Goal: Obtain resource: Download file/media

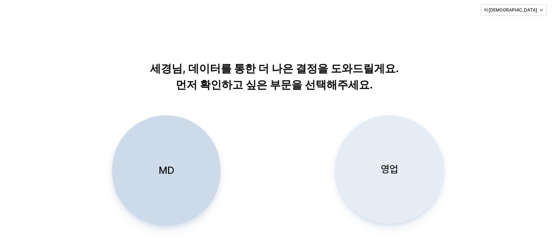
click at [361, 162] on div "영업" at bounding box center [390, 170] width 102 height 108
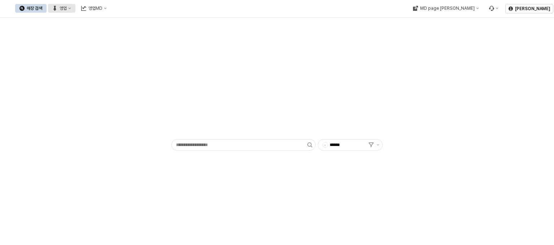
click at [75, 10] on button "영업" at bounding box center [61, 8] width 27 height 9
click at [140, 35] on div "매장상세 현황" at bounding box center [142, 34] width 38 height 6
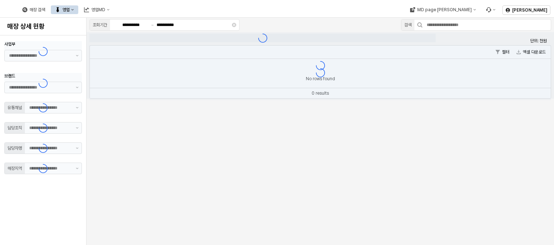
click at [78, 8] on button "영업" at bounding box center [64, 9] width 27 height 9
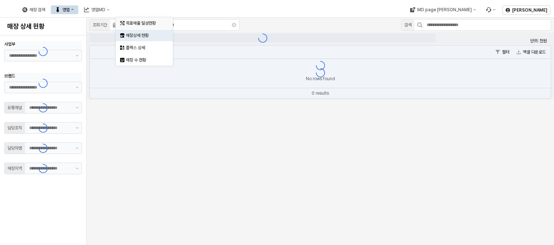
type input "**"
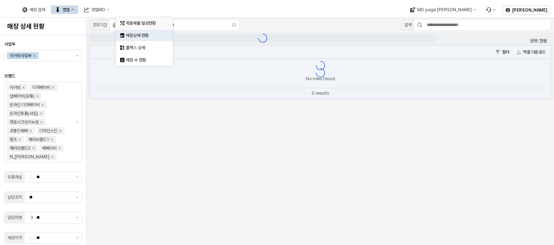
click at [145, 23] on div "목표매출 달성현황" at bounding box center [145, 23] width 38 height 6
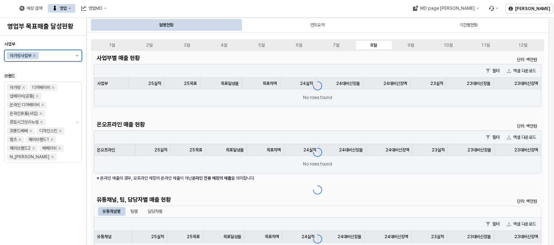
click at [73, 55] on button "제안 사항 표시" at bounding box center [77, 55] width 9 height 11
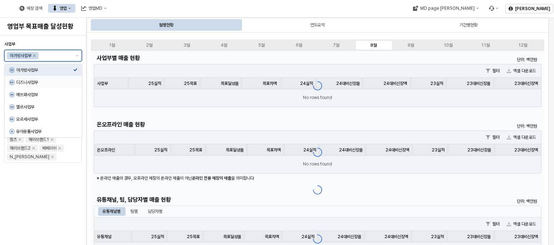
click at [59, 86] on div "DS 디즈니사업부" at bounding box center [41, 82] width 64 height 7
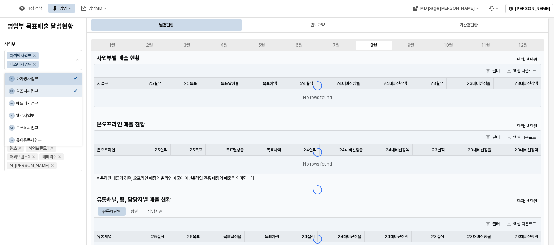
click at [303, 10] on div "매장 검색 영업 영업MD" at bounding box center [212, 8] width 424 height 15
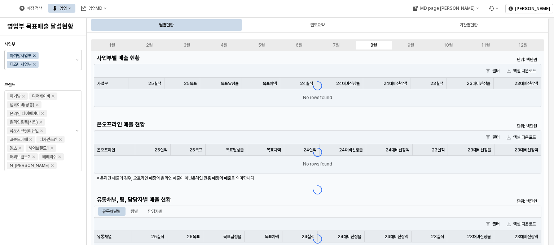
click at [36, 54] on icon "Remove 아가방사업부" at bounding box center [34, 56] width 6 height 6
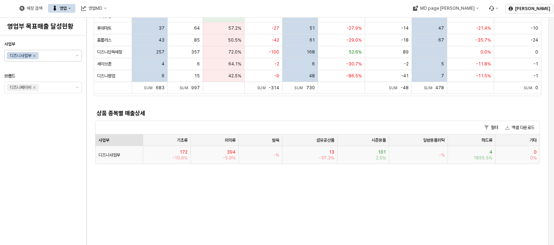
scroll to position [253, 0]
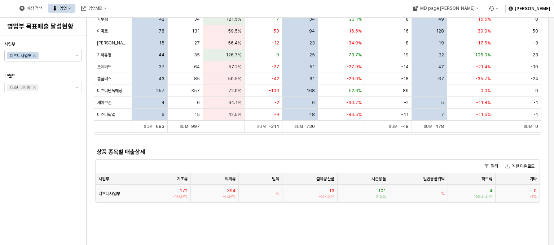
click at [116, 191] on span "디즈니사업부" at bounding box center [110, 194] width 22 height 6
click at [122, 196] on div "디즈니사업부" at bounding box center [120, 193] width 48 height 18
click at [120, 193] on span "디즈니사업부" at bounding box center [110, 194] width 22 height 6
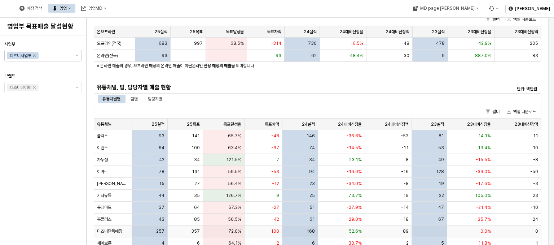
scroll to position [108, 0]
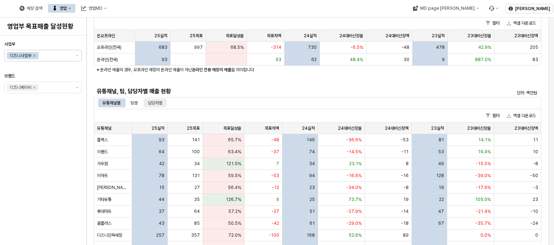
click at [159, 101] on div "담당자별" at bounding box center [155, 103] width 14 height 9
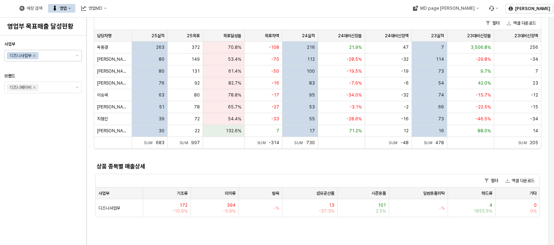
scroll to position [144, 0]
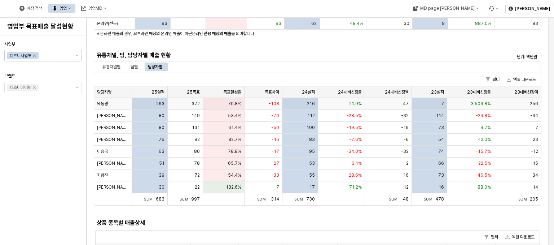
click at [106, 104] on span "옥동경" at bounding box center [102, 104] width 11 height 6
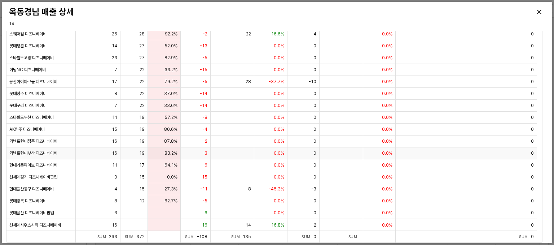
scroll to position [0, 0]
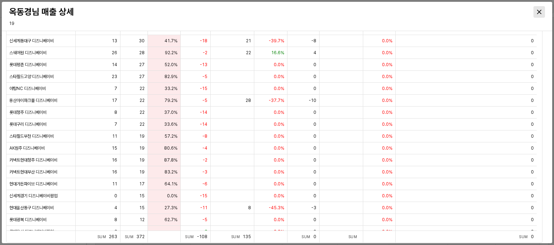
click at [537, 16] on div "Close" at bounding box center [539, 11] width 11 height 11
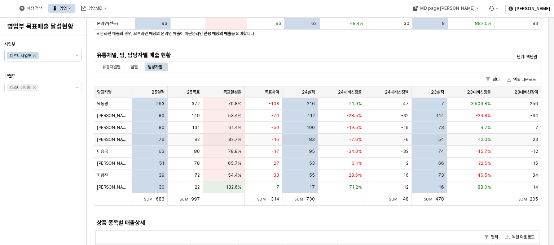
click at [106, 140] on span "[PERSON_NAME]" at bounding box center [113, 139] width 32 height 6
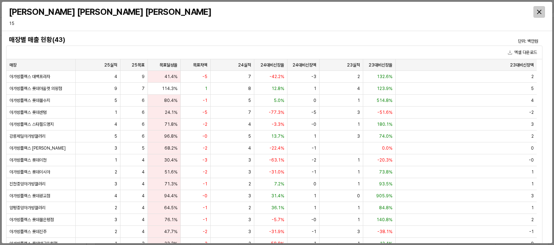
click at [539, 13] on icon "Close" at bounding box center [539, 12] width 4 height 4
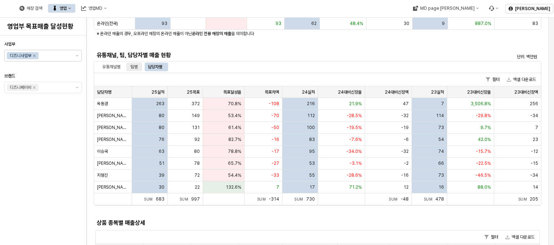
click at [135, 67] on div "팀별" at bounding box center [134, 66] width 7 height 9
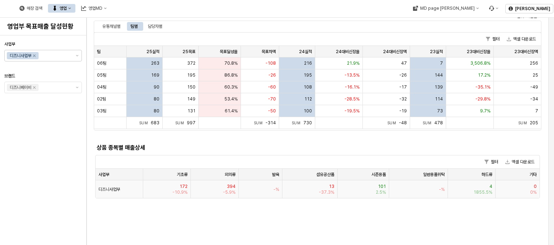
scroll to position [180, 0]
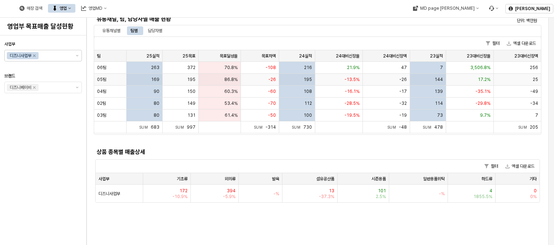
click at [103, 81] on span "05팀" at bounding box center [101, 80] width 9 height 6
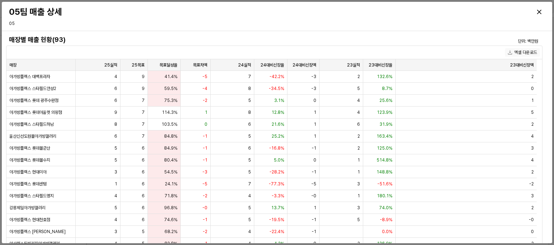
click at [530, 50] on button "엑셀 다운로드" at bounding box center [522, 52] width 35 height 9
click at [535, 14] on div "Close" at bounding box center [539, 11] width 11 height 11
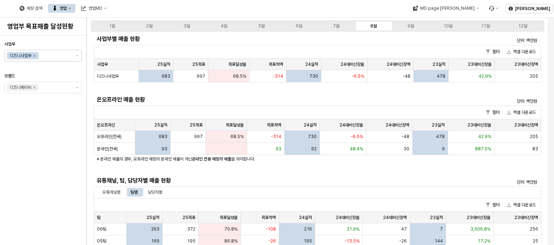
scroll to position [36, 0]
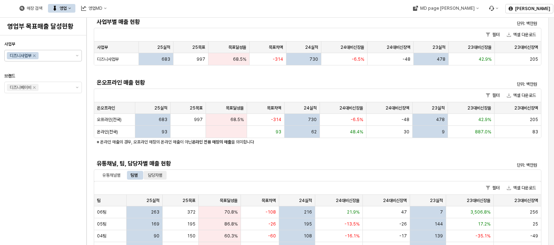
click at [157, 175] on div "담당자별" at bounding box center [155, 175] width 14 height 9
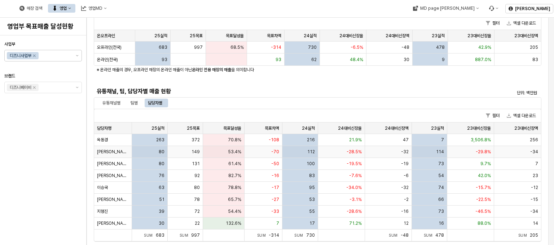
scroll to position [180, 0]
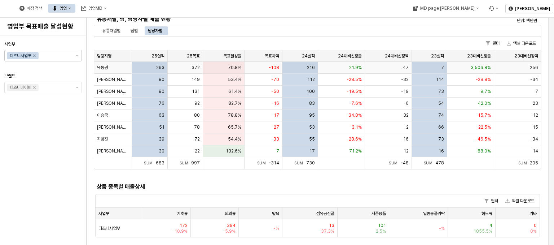
click at [101, 68] on span "옥동경" at bounding box center [102, 68] width 11 height 6
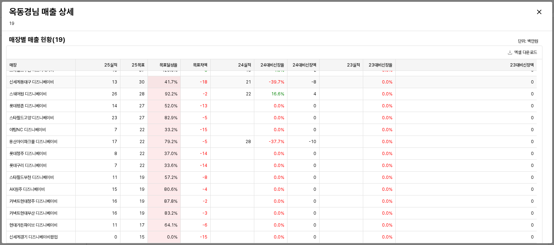
scroll to position [0, 0]
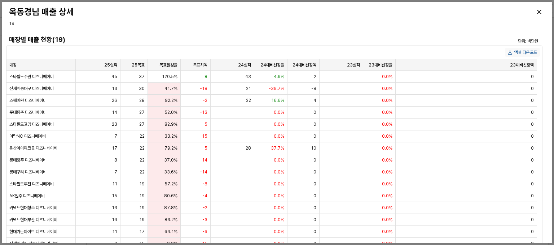
click at [520, 55] on button "엑셀 다운로드" at bounding box center [522, 52] width 35 height 9
